Goal: Information Seeking & Learning: Learn about a topic

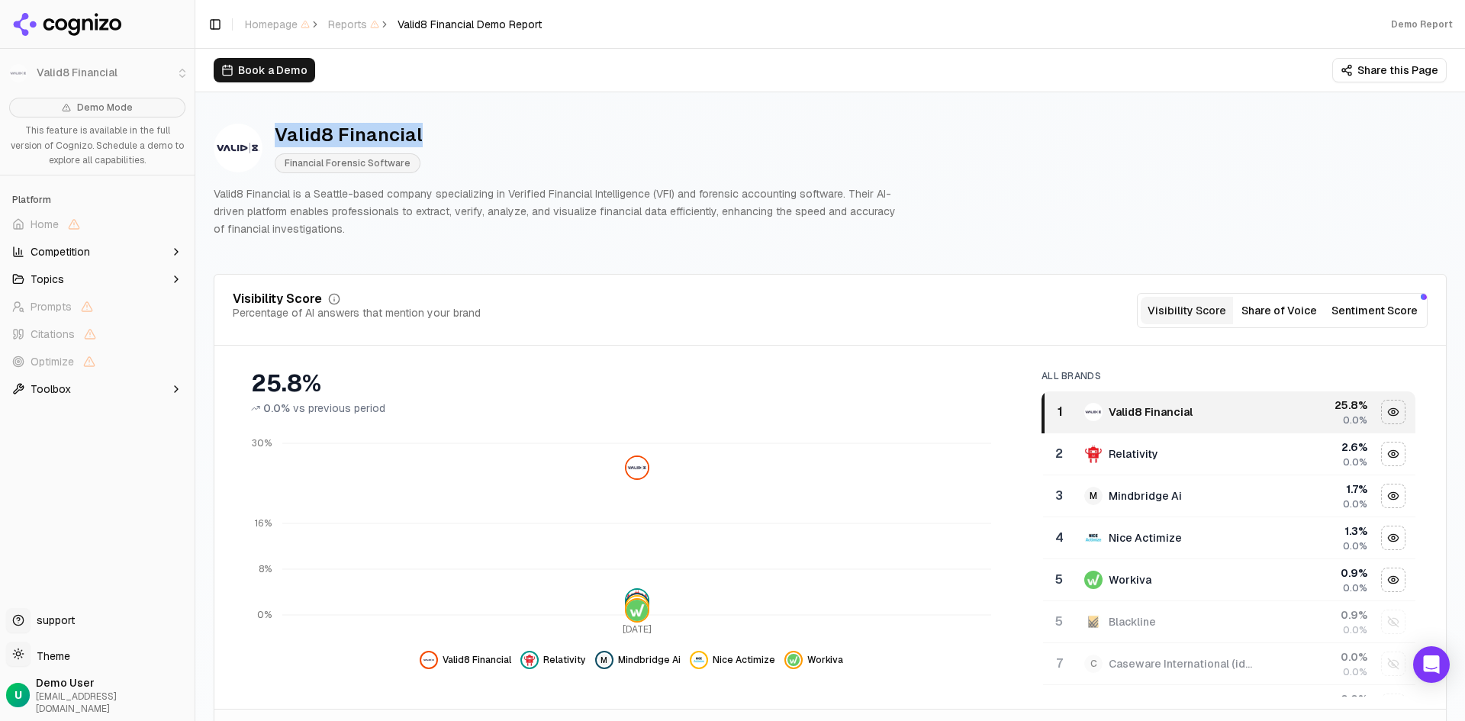
drag, startPoint x: 420, startPoint y: 137, endPoint x: 270, endPoint y: 138, distance: 149.6
click at [271, 138] on div "Valid8 Financial Financial Forensic Software" at bounding box center [556, 148] width 684 height 50
click at [458, 144] on div "Valid8 Financial Financial Forensic Software" at bounding box center [556, 148] width 684 height 50
click at [378, 136] on div "Valid8 Financial" at bounding box center [349, 135] width 148 height 24
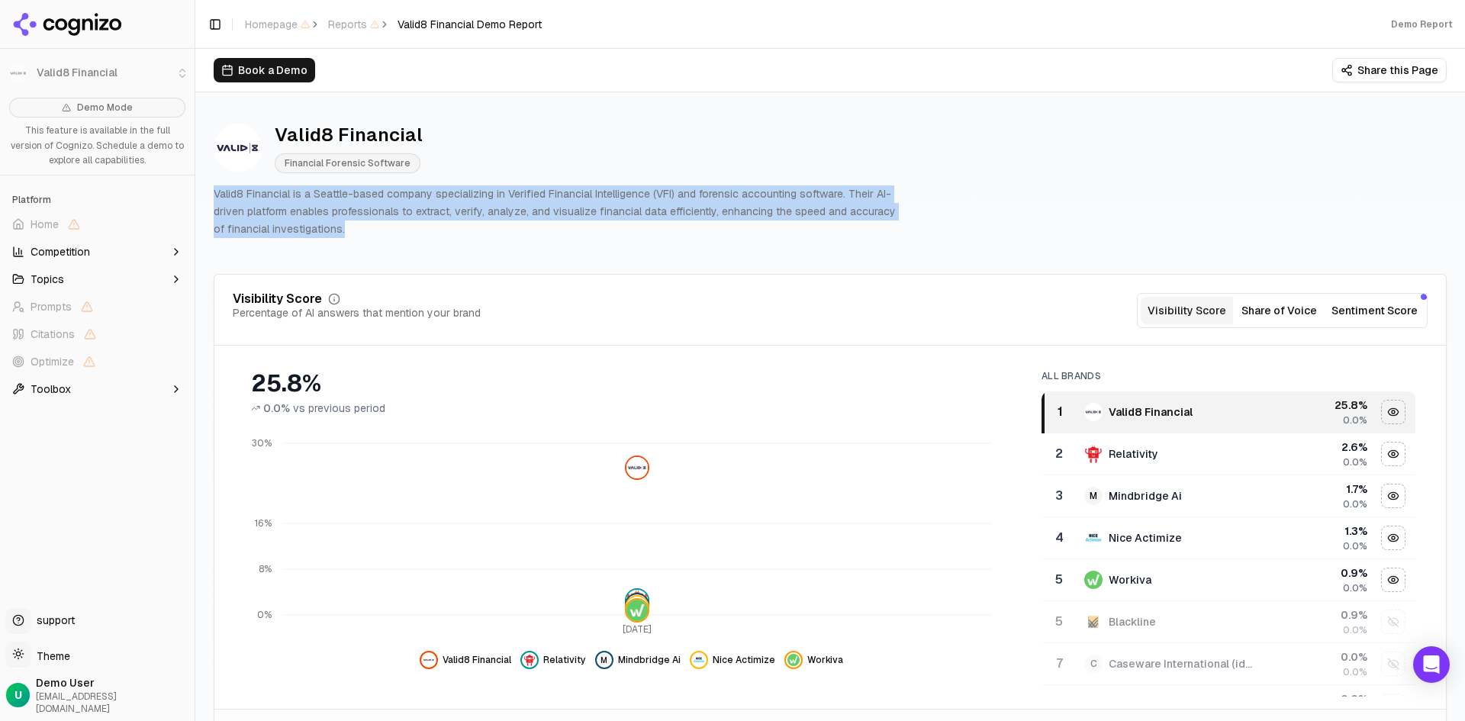
drag, startPoint x: 337, startPoint y: 231, endPoint x: 212, endPoint y: 192, distance: 131.1
click at [348, 227] on p "Valid8 Financial is a Seattle-based company specializing in Verified Financial …" at bounding box center [556, 211] width 684 height 52
drag, startPoint x: 333, startPoint y: 226, endPoint x: 210, endPoint y: 188, distance: 128.6
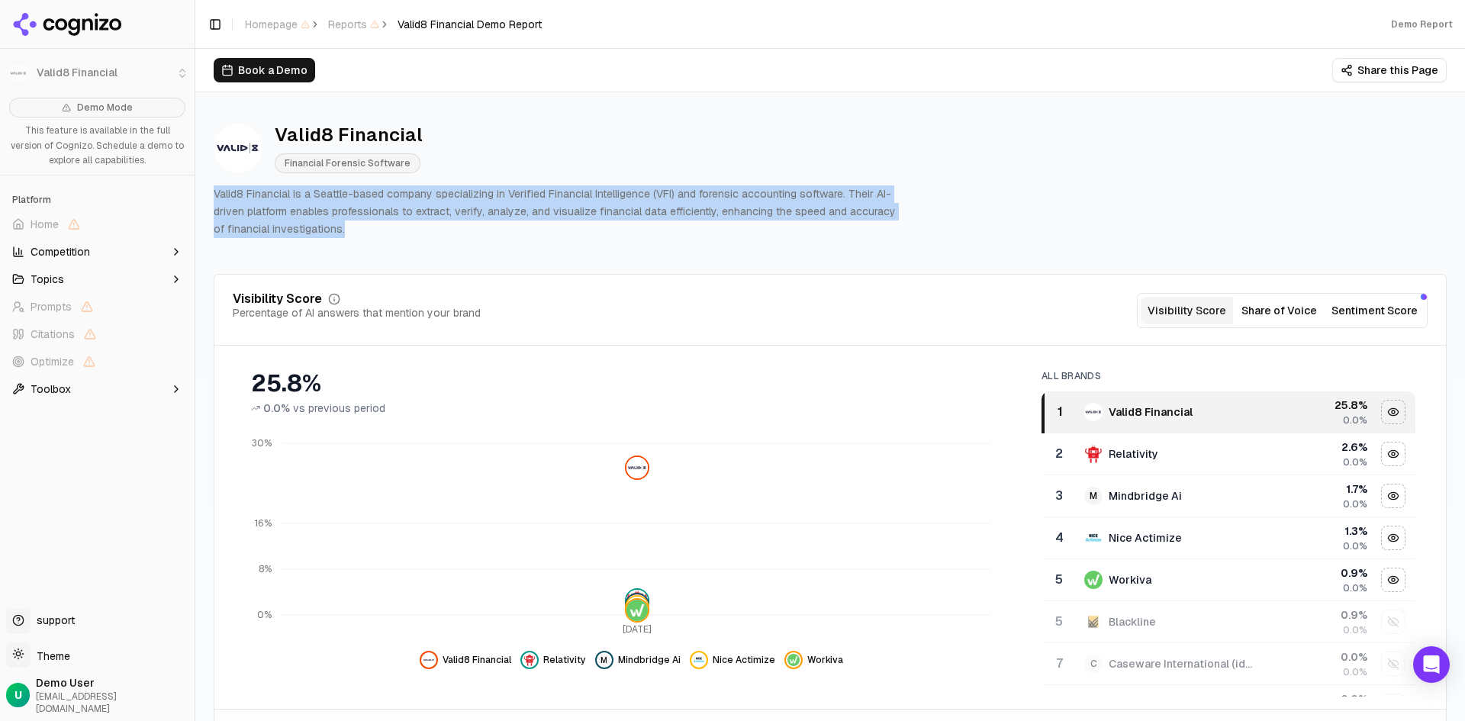
click at [282, 230] on p "Valid8 Financial is a Seattle-based company specializing in Verified Financial …" at bounding box center [556, 211] width 684 height 52
click at [313, 224] on p "Valid8 Financial is a Seattle-based company specializing in Verified Financial …" at bounding box center [556, 211] width 684 height 52
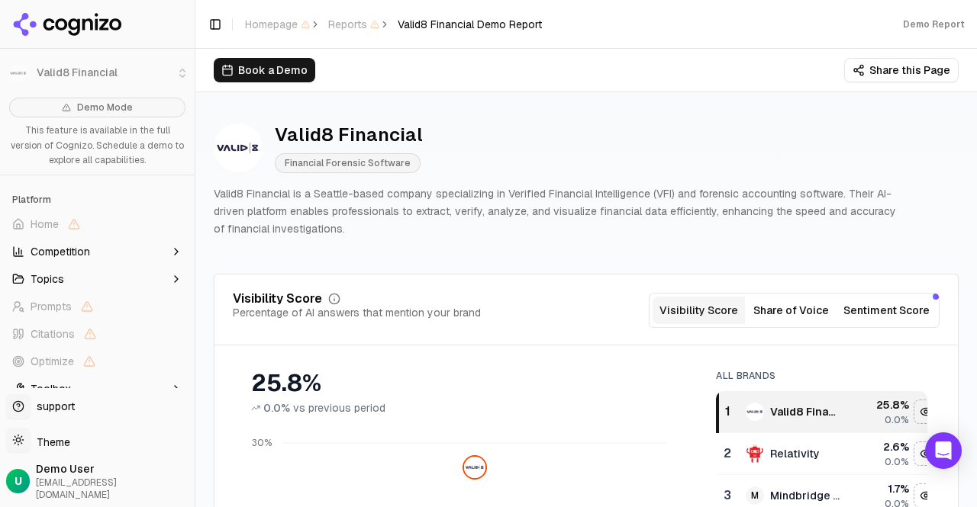
click at [335, 229] on p "Valid8 Financial is a Seattle-based company specializing in Verified Financial …" at bounding box center [556, 211] width 684 height 52
click at [320, 230] on p "Valid8 Financial is a Seattle-based company specializing in Verified Financial …" at bounding box center [556, 211] width 684 height 52
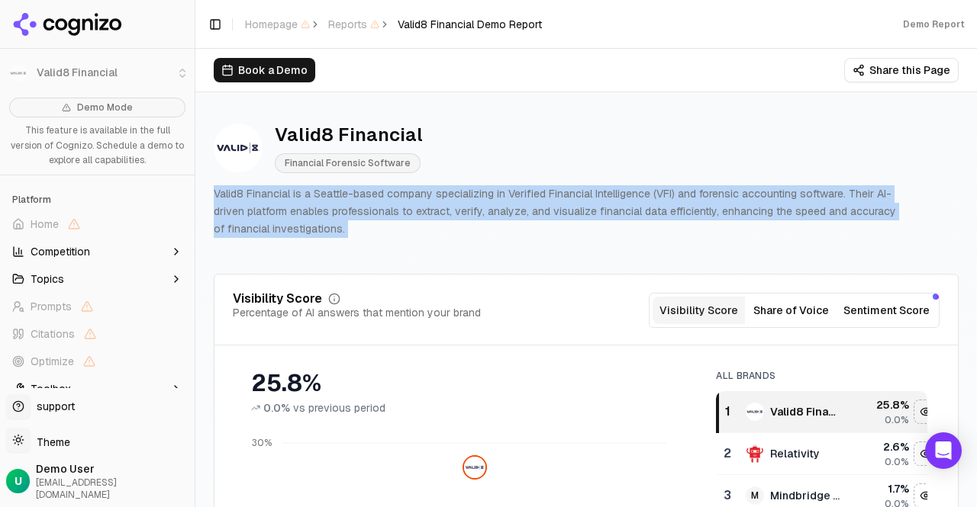
click at [320, 230] on p "Valid8 Financial is a Seattle-based company specializing in Verified Financial …" at bounding box center [556, 211] width 684 height 52
